Goal: Find specific page/section: Find specific page/section

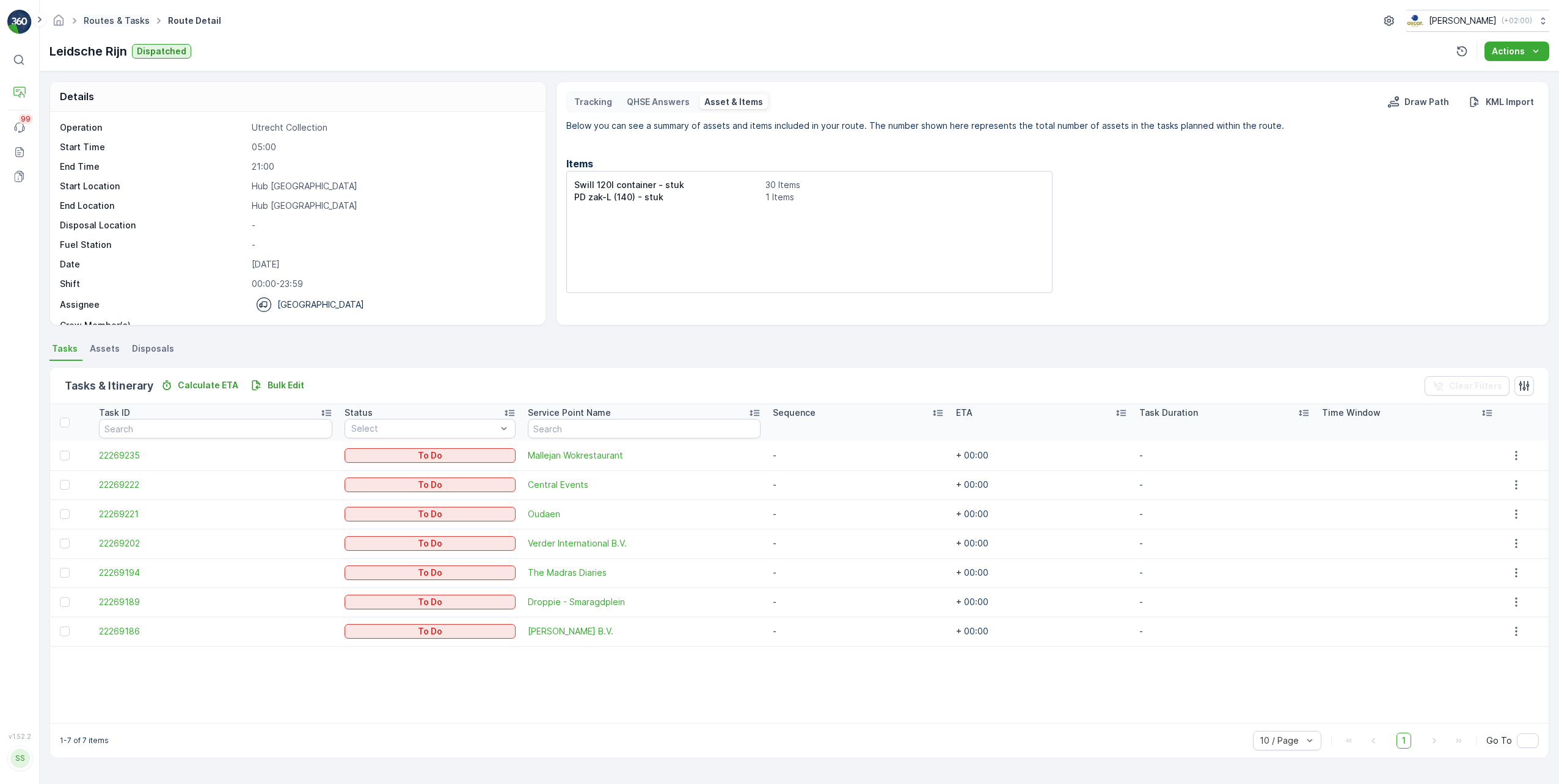
click at [139, 22] on link "Routes & Tasks" at bounding box center [116, 20] width 66 height 11
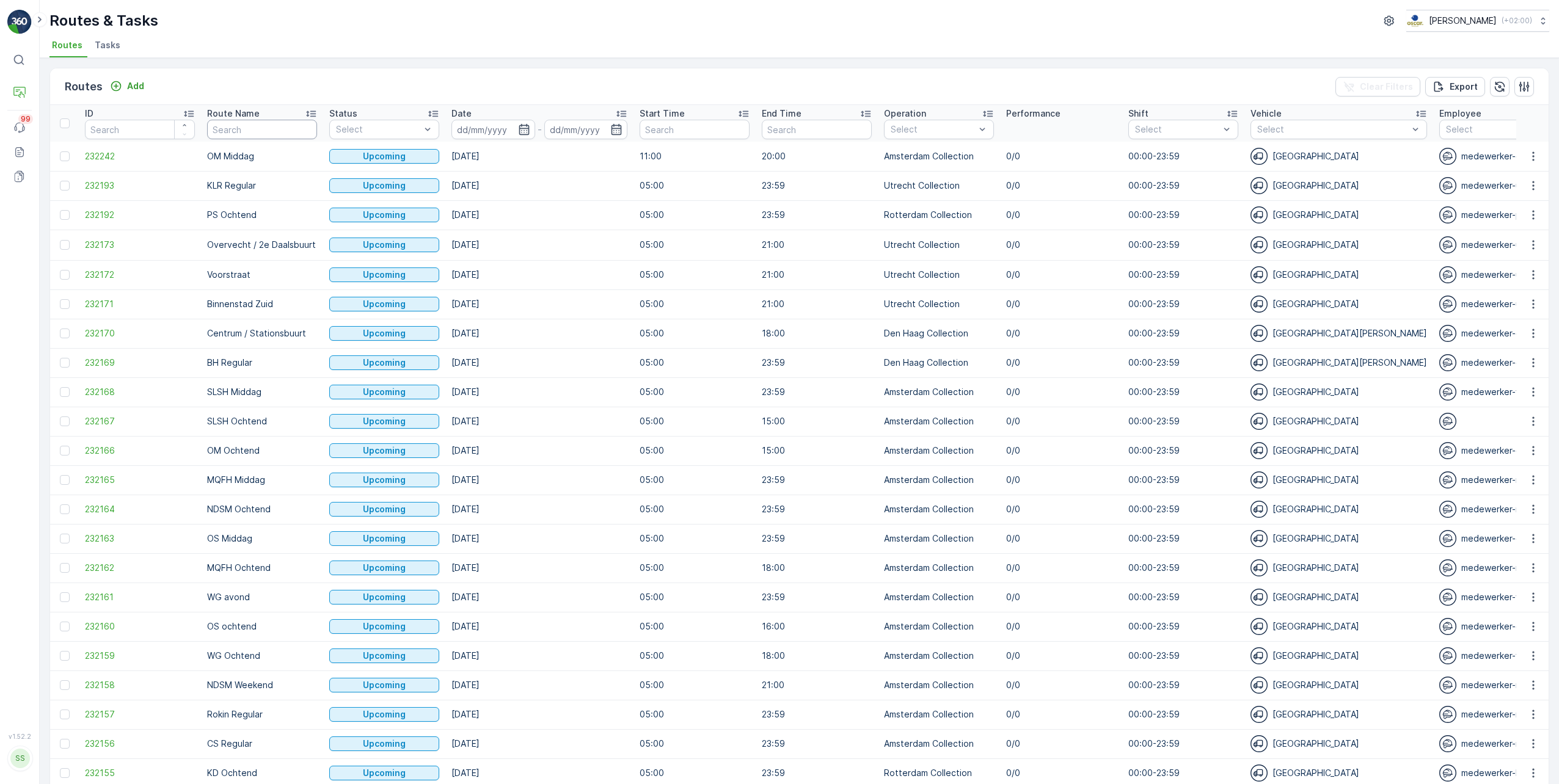
click at [264, 131] on input "text" at bounding box center [263, 129] width 110 height 20
click at [528, 128] on icon "button" at bounding box center [524, 129] width 11 height 11
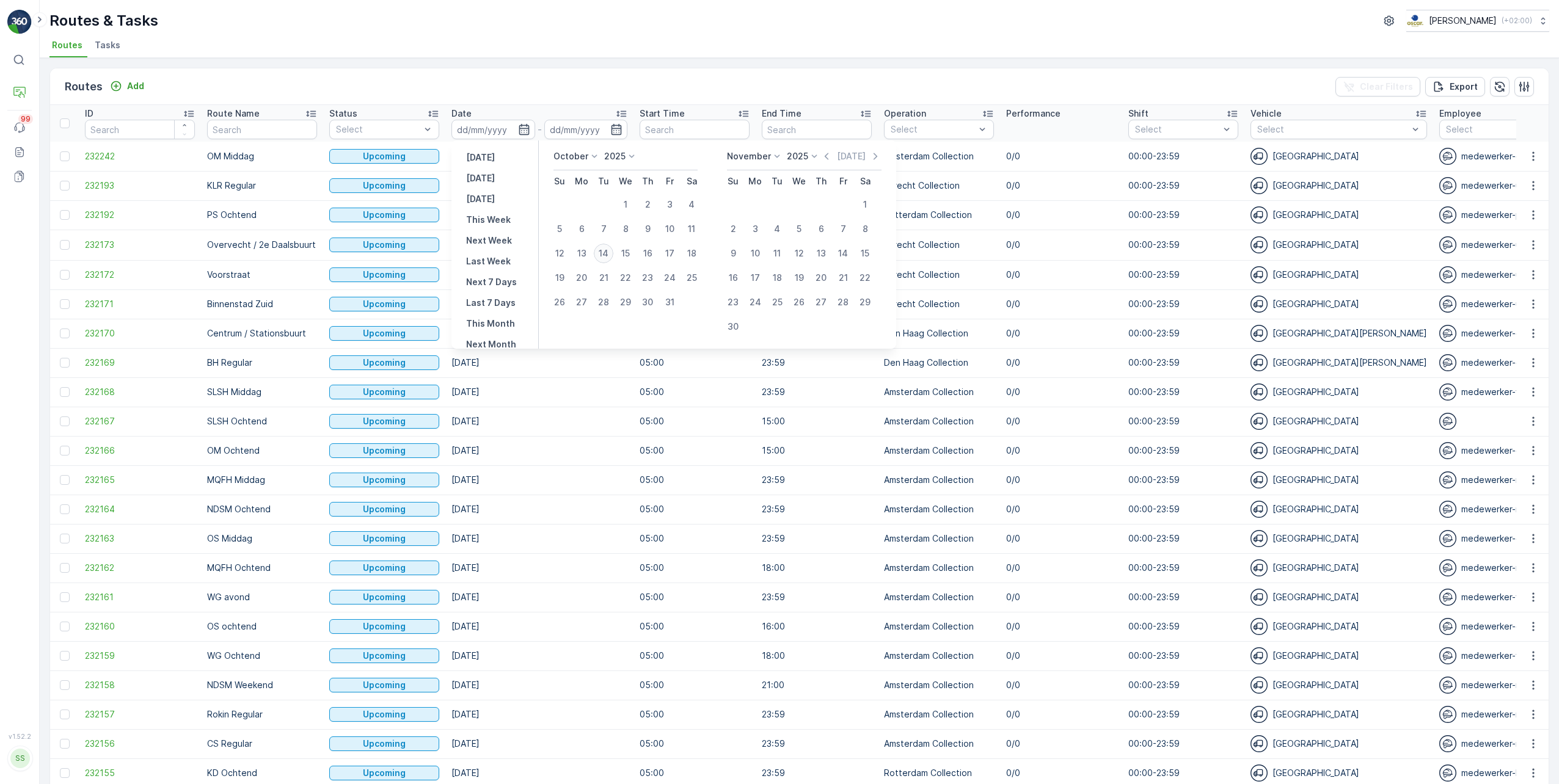
click at [605, 251] on div "14" at bounding box center [604, 254] width 20 height 20
type input "[DATE]"
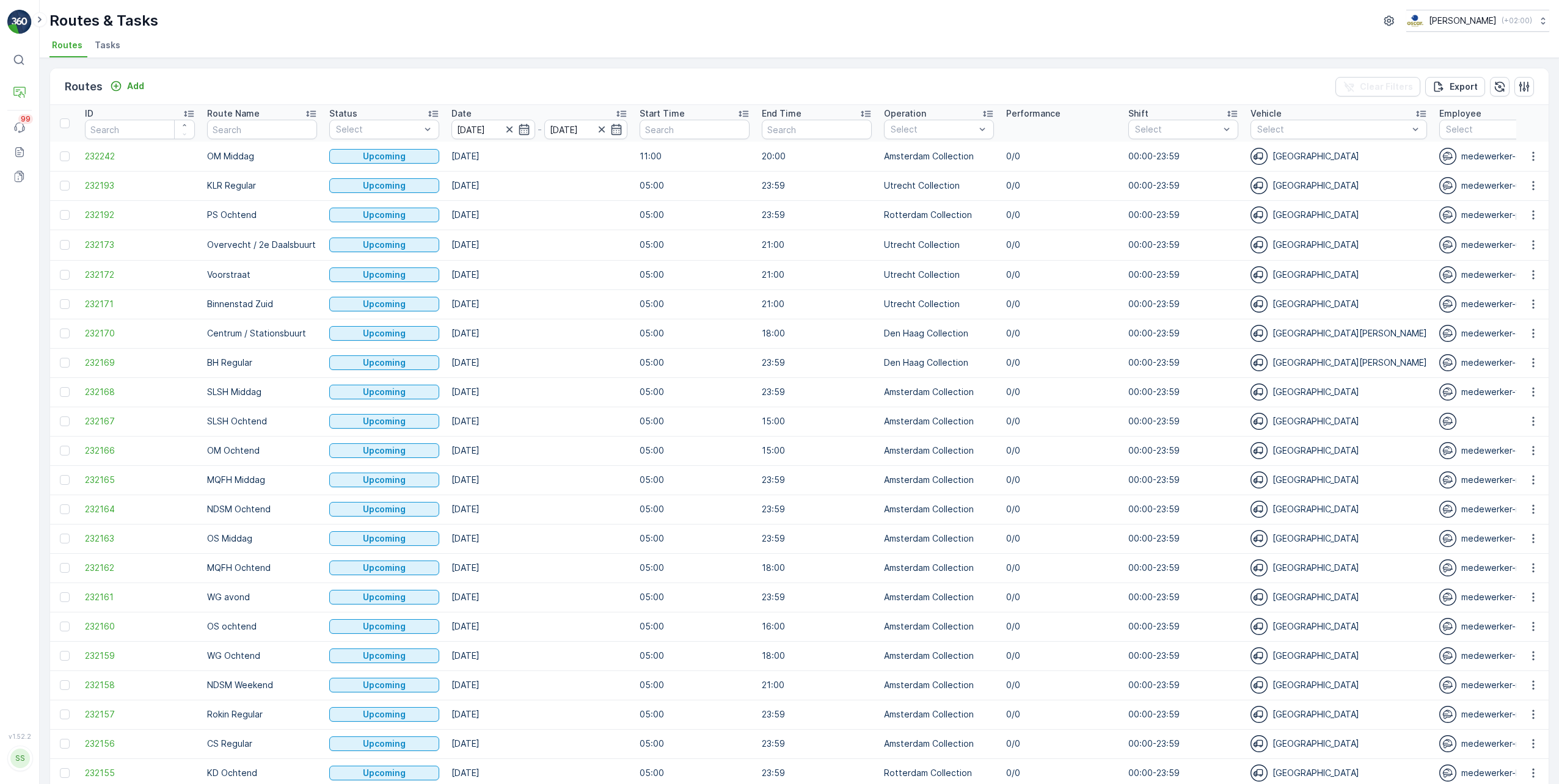
click at [602, 84] on div "Routes Add Clear Filters Export" at bounding box center [799, 87] width 1499 height 37
type input "[DATE]"
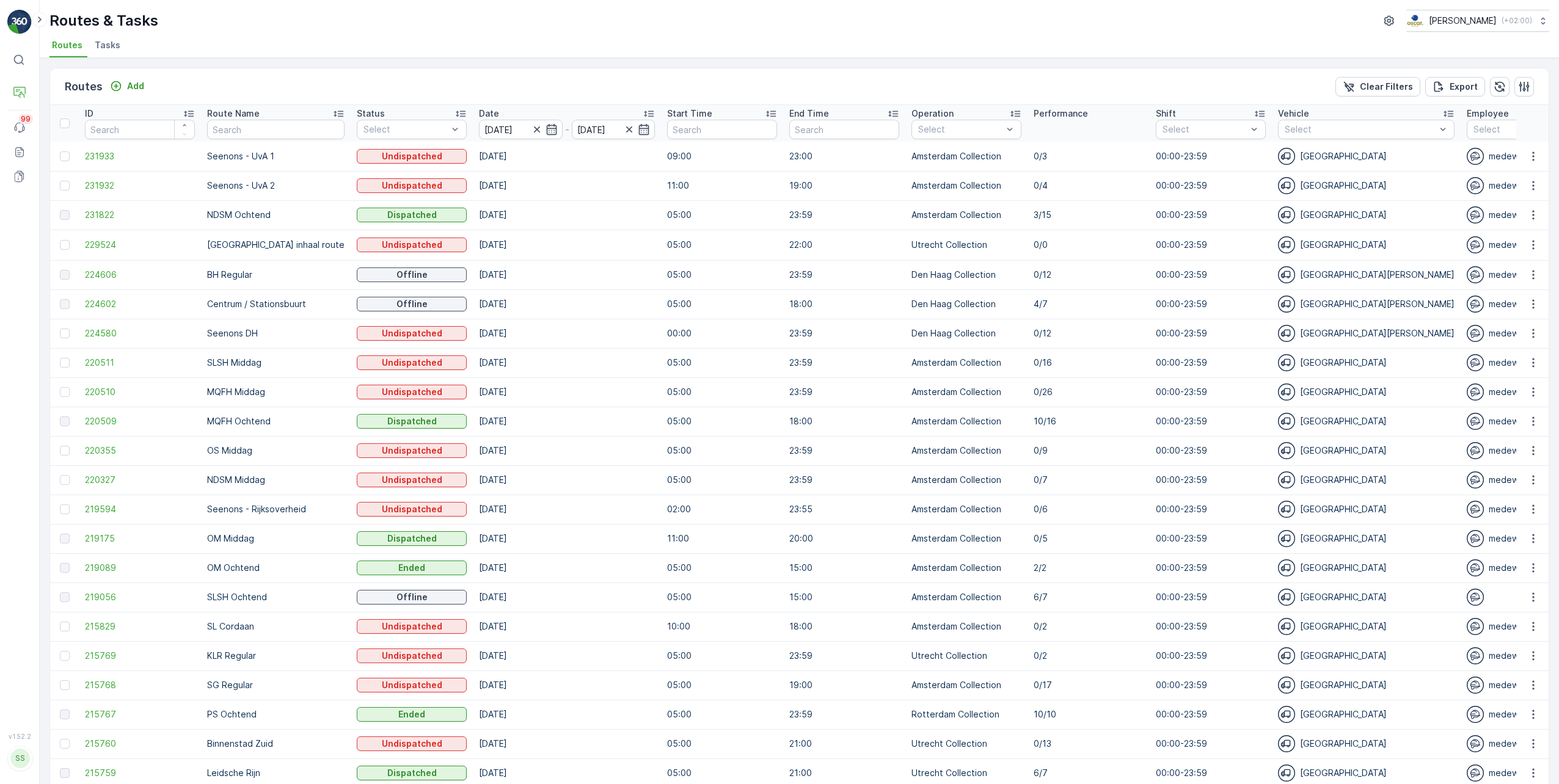
click at [957, 119] on div "Operation" at bounding box center [966, 114] width 110 height 12
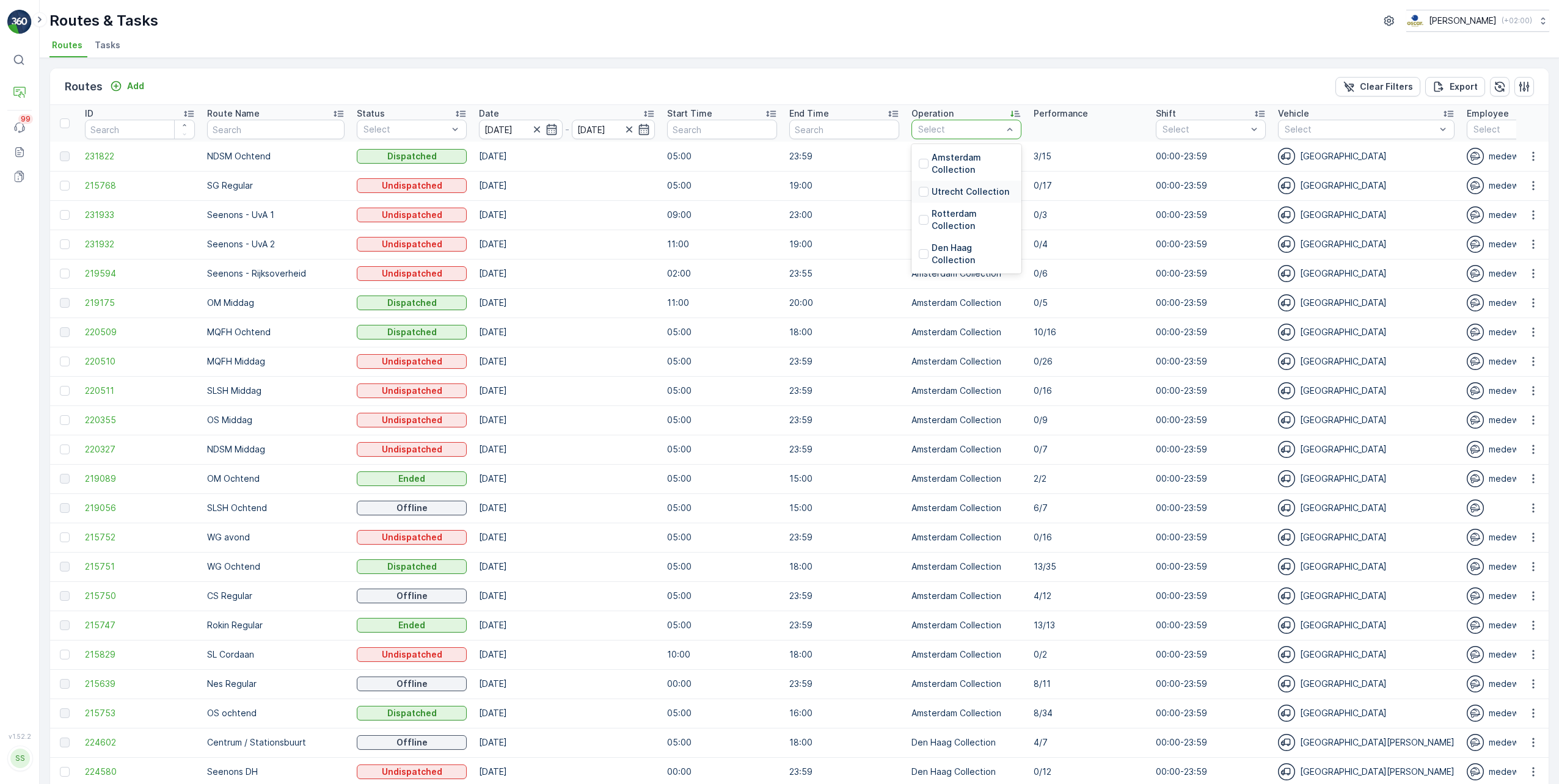
click at [932, 195] on p "Utrecht Collection" at bounding box center [970, 192] width 77 height 12
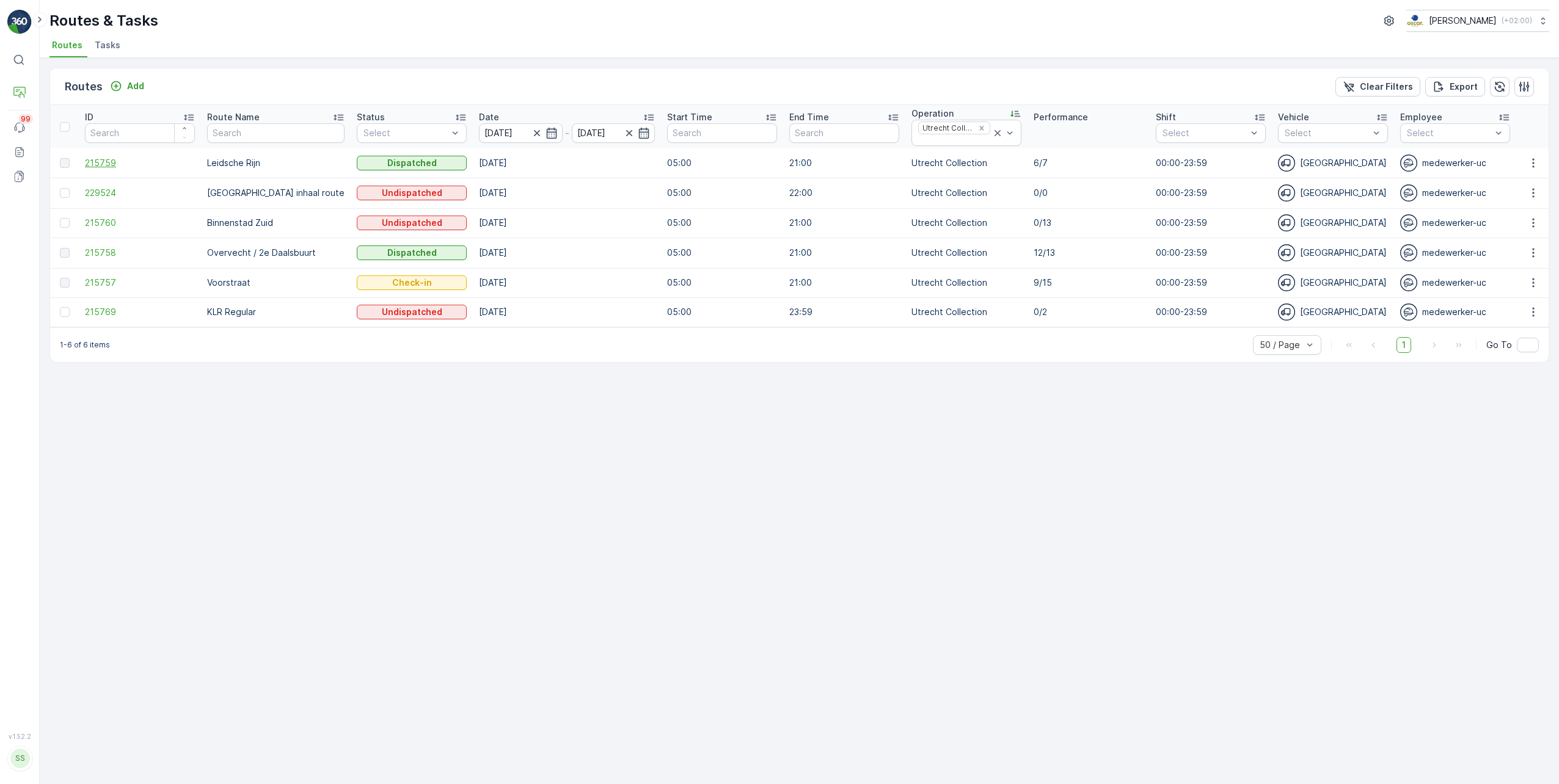
click at [93, 163] on span "215759" at bounding box center [140, 163] width 110 height 12
click at [97, 252] on span "215758" at bounding box center [140, 253] width 110 height 12
click at [90, 285] on span "215757" at bounding box center [140, 283] width 110 height 12
click at [103, 221] on span "215760" at bounding box center [140, 223] width 110 height 12
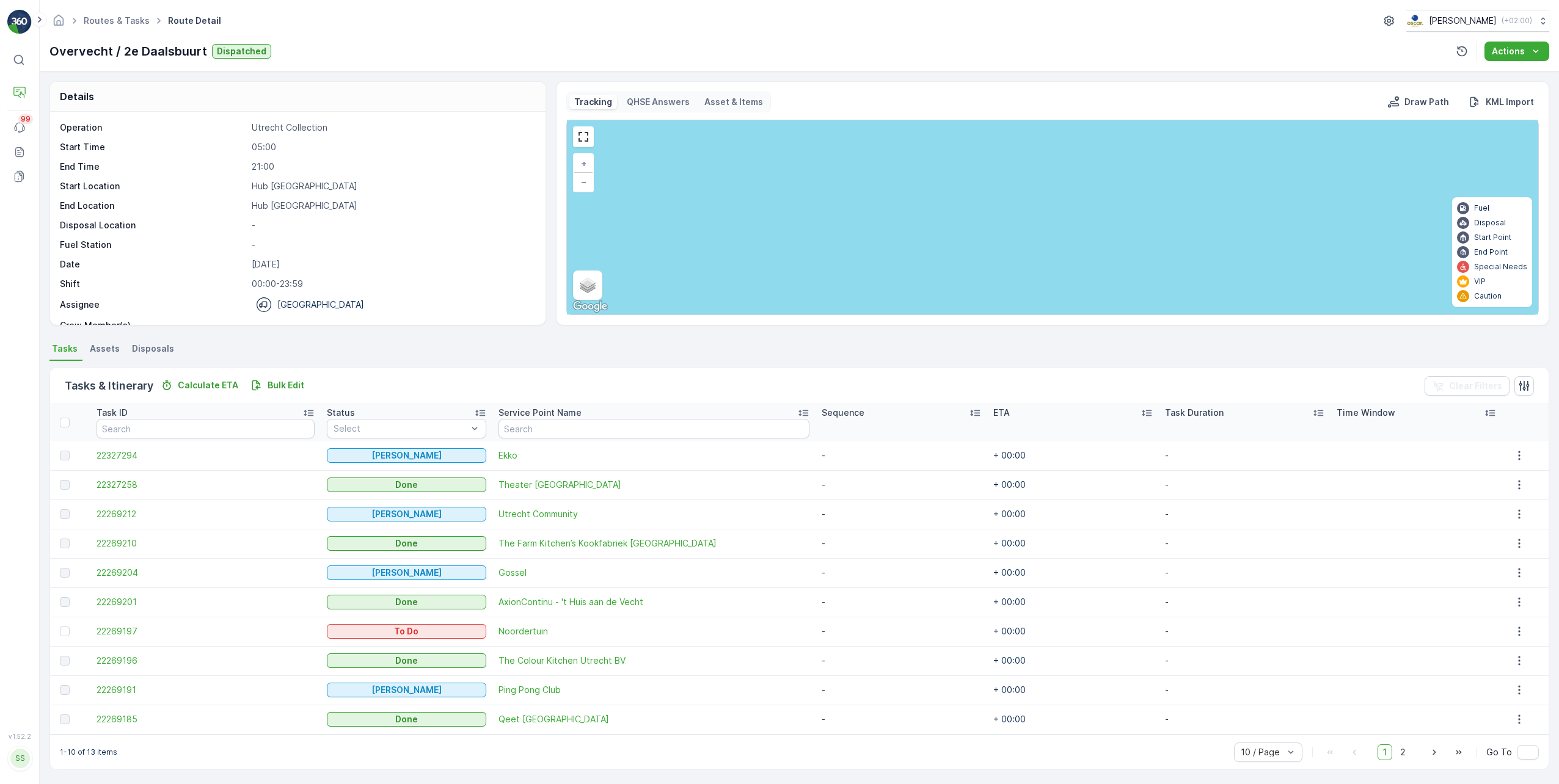
scroll to position [2, 0]
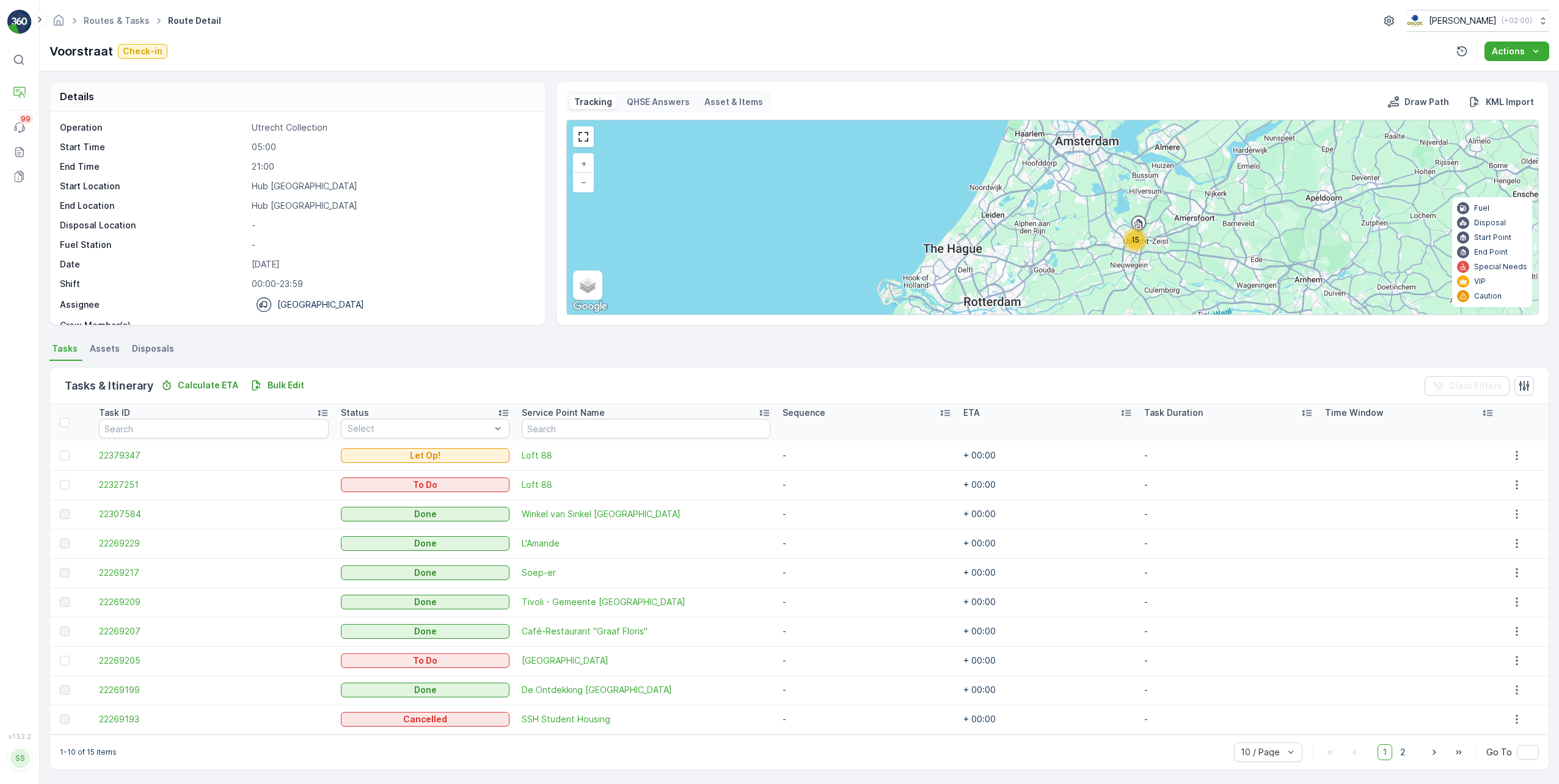
scroll to position [2, 0]
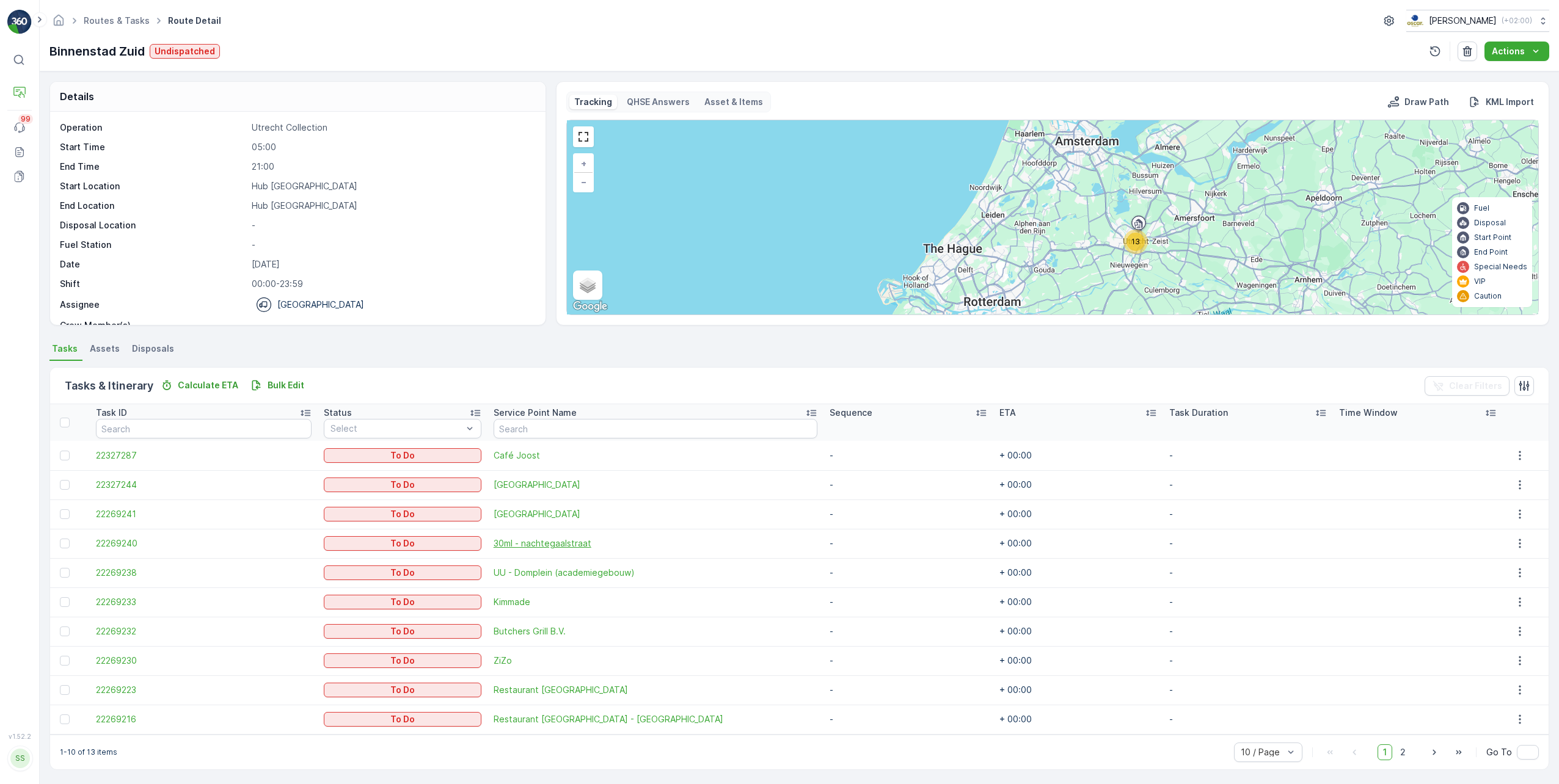
scroll to position [2, 0]
